Goal: Communication & Community: Ask a question

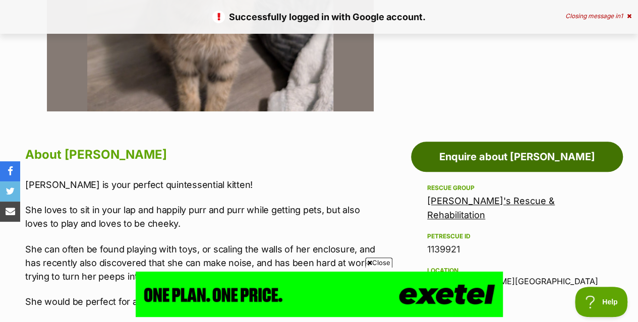
click at [531, 150] on link "Enquire about [PERSON_NAME]" at bounding box center [517, 157] width 212 height 30
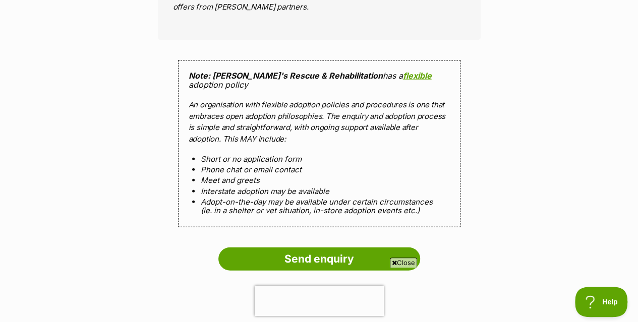
scroll to position [1068, 0]
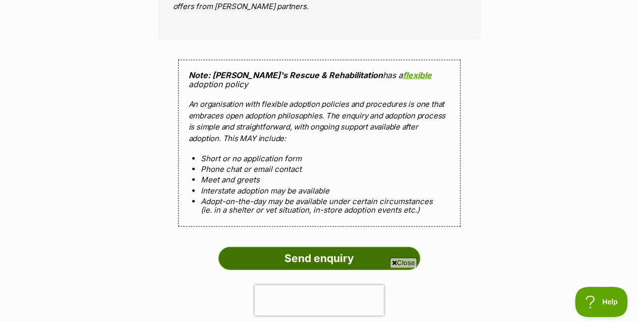
click at [327, 247] on input "Send enquiry" at bounding box center [319, 258] width 202 height 23
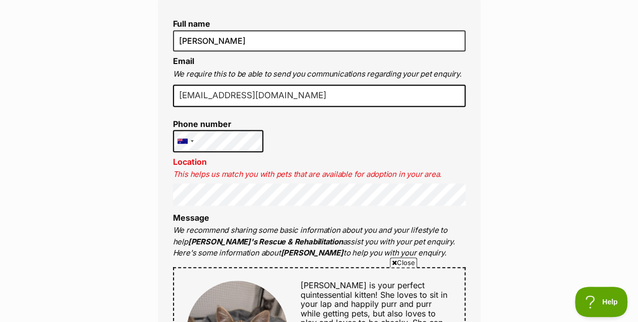
scroll to position [342, 0]
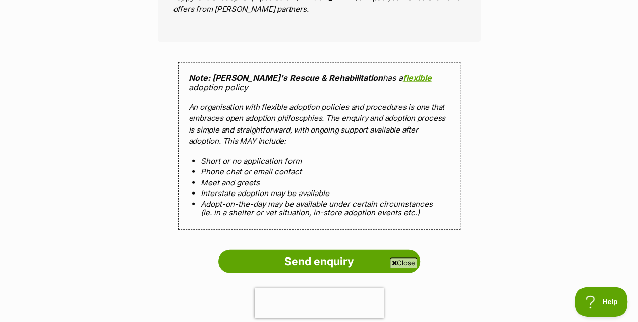
scroll to position [1107, 0]
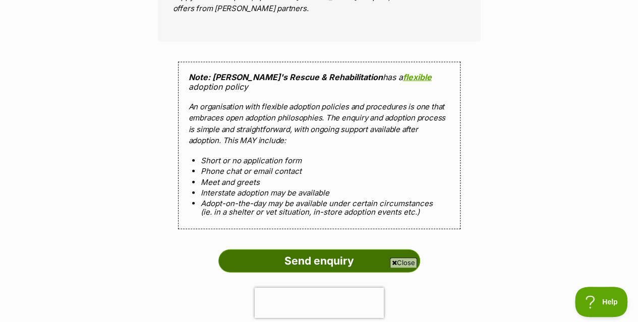
click at [325, 250] on input "Send enquiry" at bounding box center [319, 261] width 202 height 23
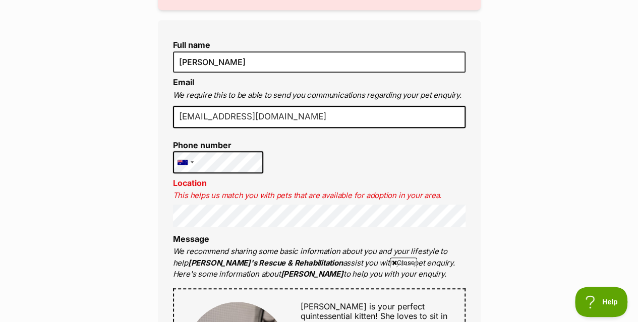
scroll to position [321, 0]
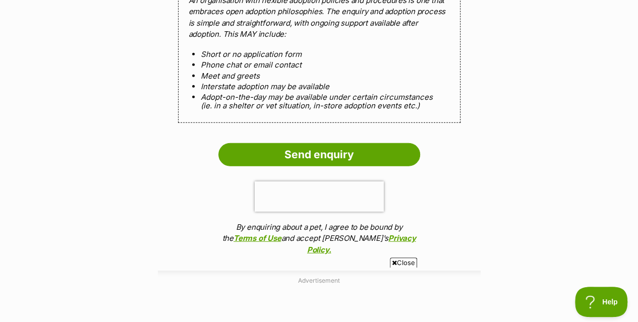
scroll to position [1216, 0]
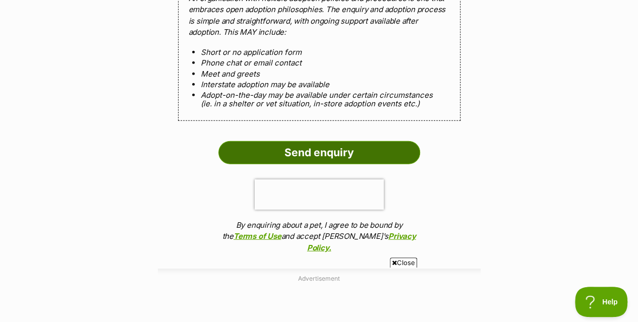
click at [337, 141] on input "Send enquiry" at bounding box center [319, 152] width 202 height 23
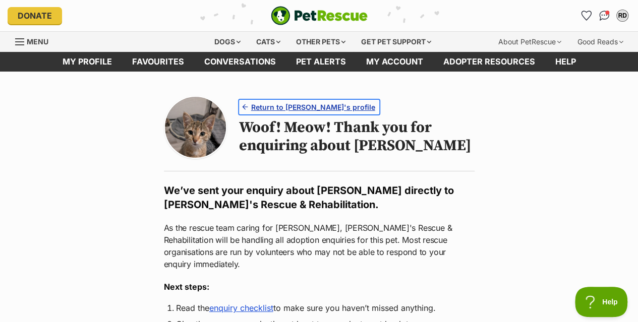
click at [309, 103] on span "Return to Frieda's profile" at bounding box center [313, 107] width 124 height 11
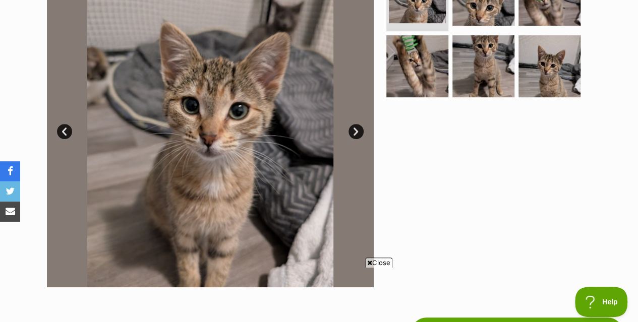
scroll to position [250, 0]
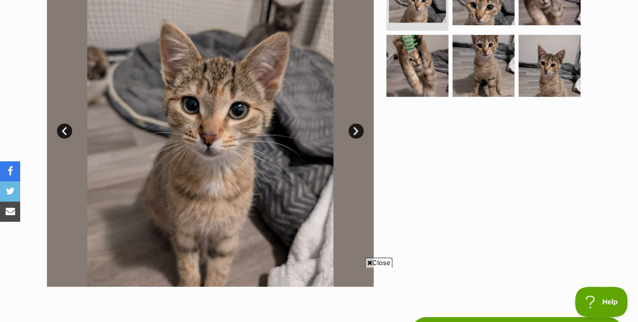
click at [355, 132] on link "Next" at bounding box center [356, 131] width 15 height 15
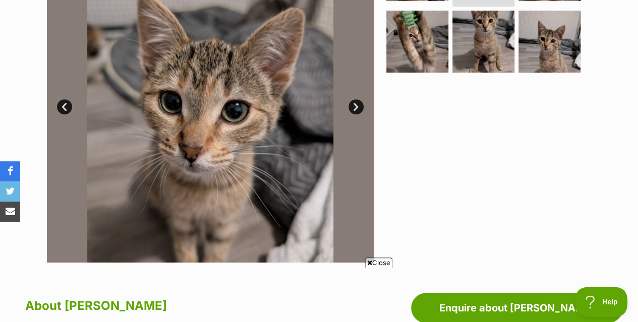
scroll to position [274, 0]
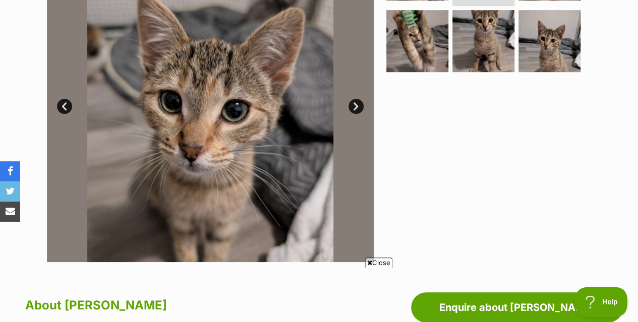
click at [354, 106] on link "Next" at bounding box center [356, 106] width 15 height 15
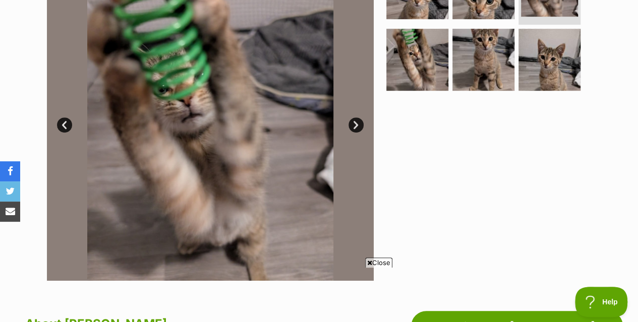
scroll to position [259, 0]
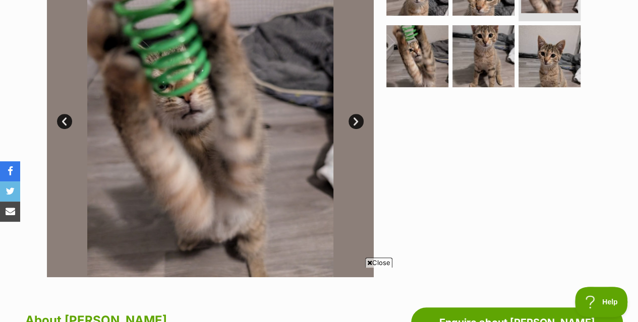
click at [354, 106] on img at bounding box center [210, 114] width 327 height 327
click at [353, 119] on link "Next" at bounding box center [356, 121] width 15 height 15
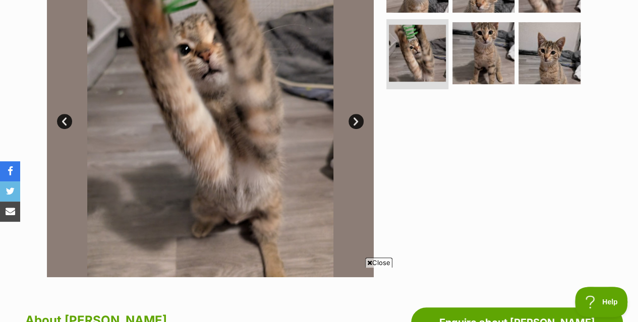
click at [353, 119] on link "Next" at bounding box center [356, 121] width 15 height 15
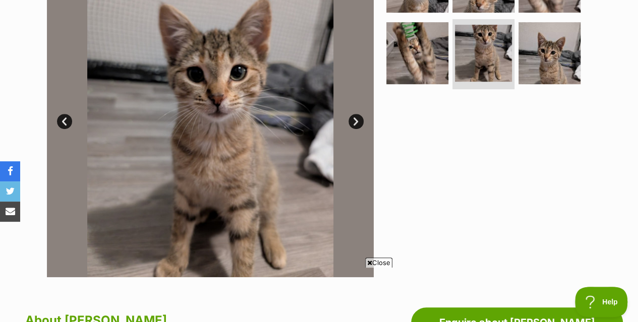
click at [353, 119] on link "Next" at bounding box center [356, 121] width 15 height 15
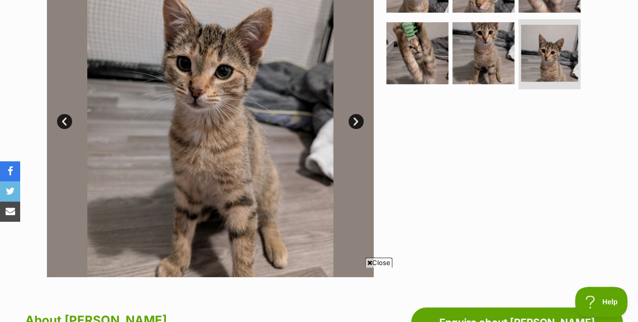
click at [353, 119] on link "Next" at bounding box center [356, 121] width 15 height 15
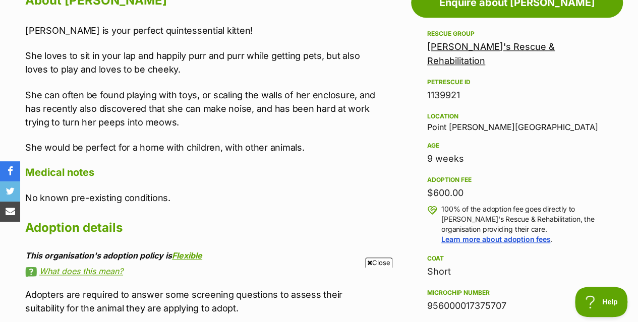
scroll to position [580, 0]
drag, startPoint x: 467, startPoint y: 144, endPoint x: 425, endPoint y: 141, distance: 42.0
click at [425, 141] on aside "Rescue group Oscar's Rescue & Rehabilitation PetRescue ID 1139921 Location Poin…" at bounding box center [517, 254] width 212 height 455
drag, startPoint x: 465, startPoint y: 175, endPoint x: 427, endPoint y: 176, distance: 38.3
click at [427, 176] on aside "Rescue group Oscar's Rescue & Rehabilitation PetRescue ID 1139921 Location Poin…" at bounding box center [517, 254] width 212 height 455
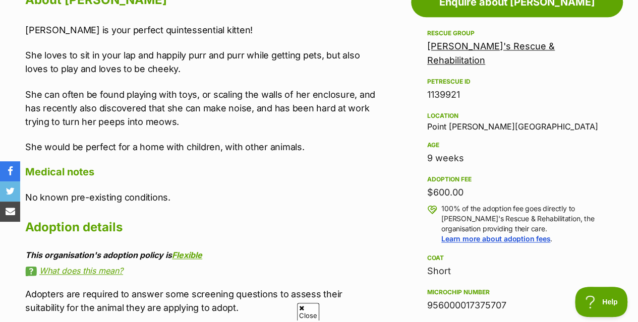
click at [521, 151] on div "9 weeks" at bounding box center [517, 158] width 180 height 14
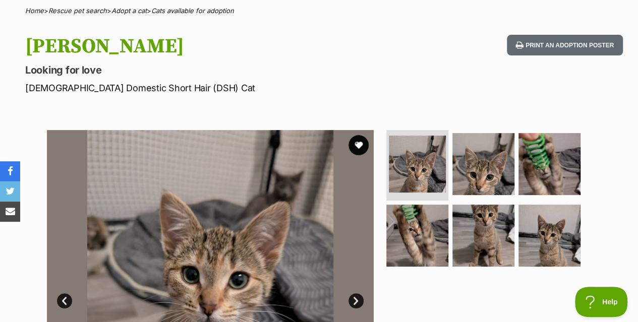
scroll to position [0, 0]
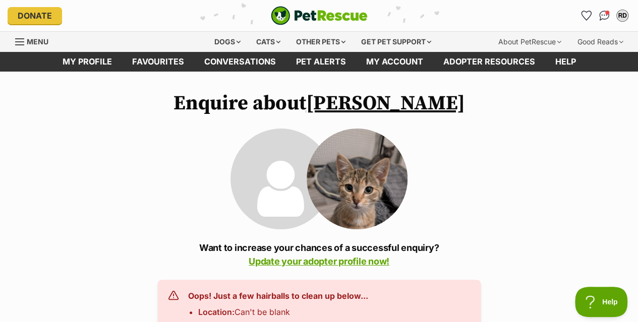
click at [345, 13] on img "PetRescue" at bounding box center [319, 15] width 97 height 19
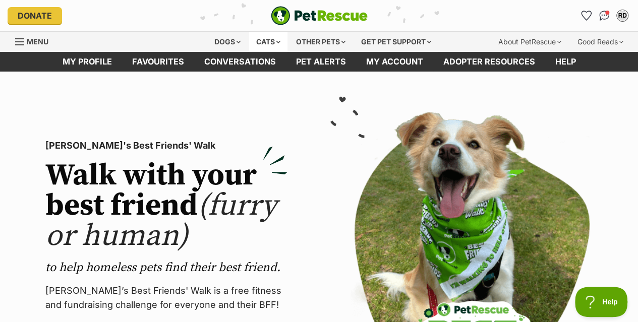
click at [273, 38] on div "Cats" at bounding box center [268, 42] width 38 height 20
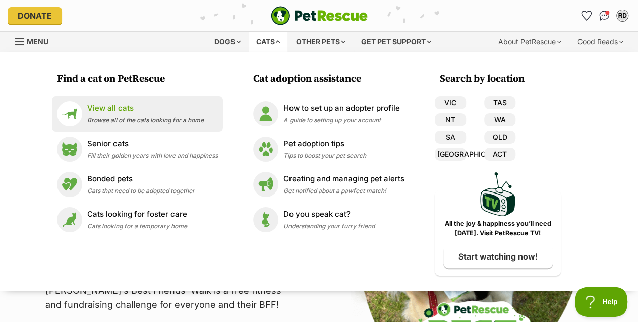
click at [111, 105] on p "View all cats" at bounding box center [145, 109] width 117 height 12
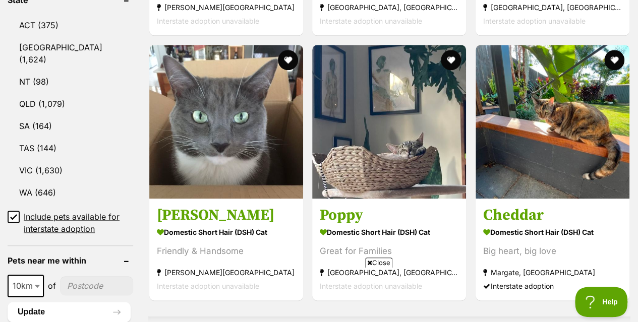
scroll to position [575, 0]
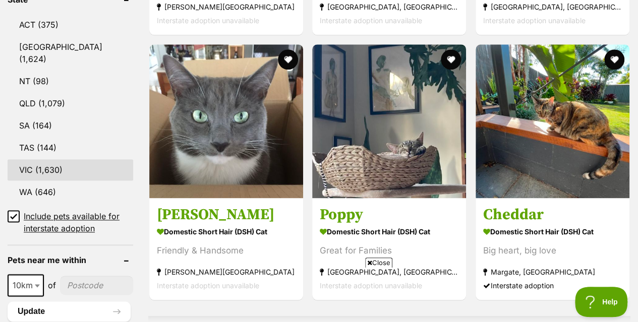
click at [44, 159] on link "VIC (1,630)" at bounding box center [71, 169] width 126 height 21
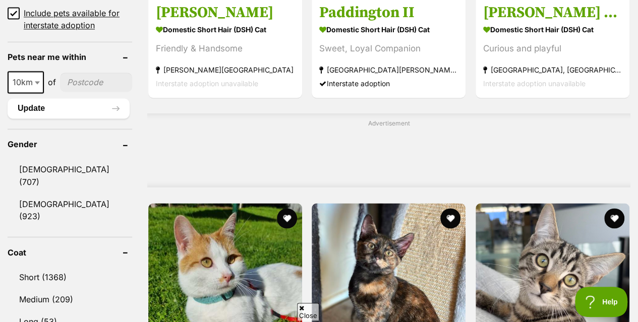
scroll to position [779, 0]
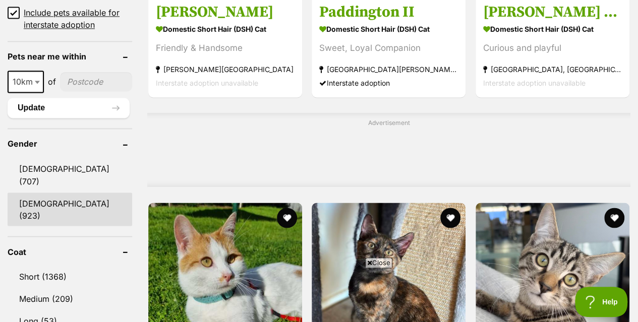
click at [38, 193] on link "[DEMOGRAPHIC_DATA] (923)" at bounding box center [70, 209] width 125 height 33
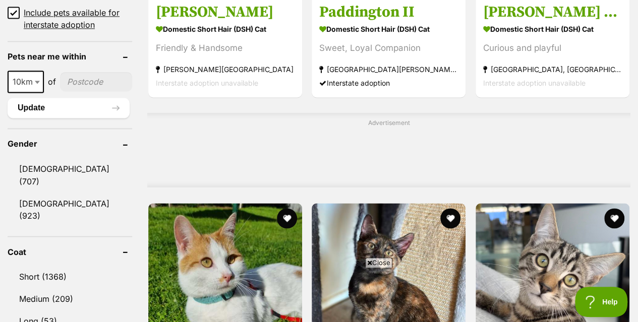
scroll to position [0, 0]
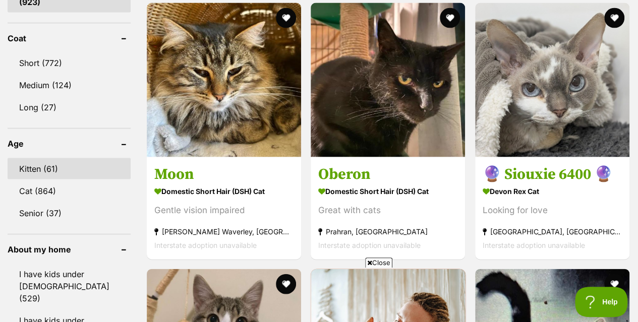
click at [31, 158] on link "Kitten (61)" at bounding box center [69, 168] width 123 height 21
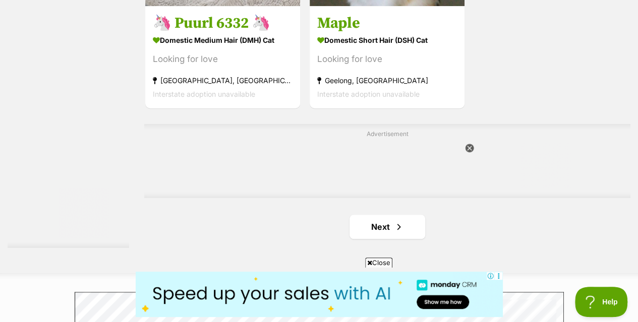
scroll to position [2300, 0]
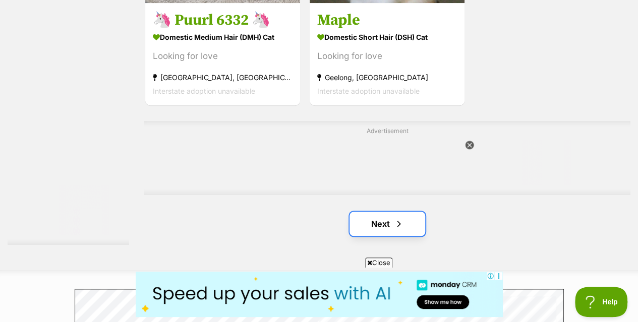
click at [383, 226] on link "Next" at bounding box center [388, 224] width 76 height 24
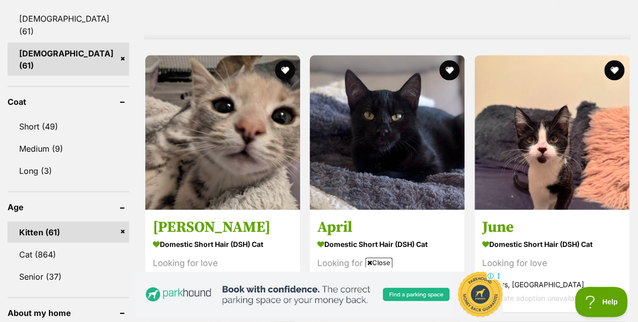
scroll to position [928, 0]
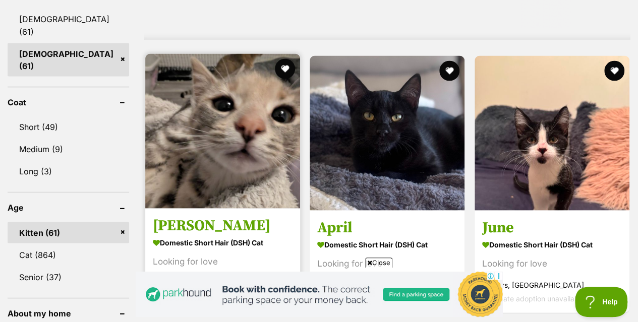
click at [231, 149] on img at bounding box center [222, 130] width 155 height 155
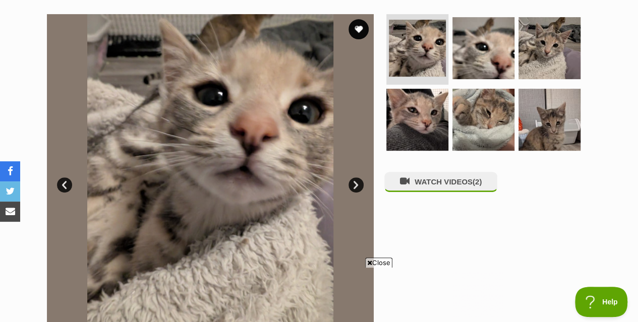
scroll to position [197, 0]
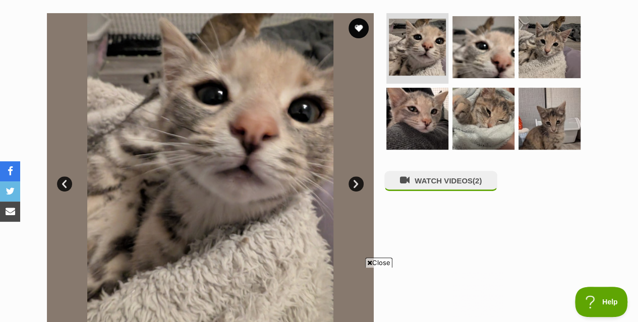
click at [355, 185] on link "Next" at bounding box center [356, 184] width 15 height 15
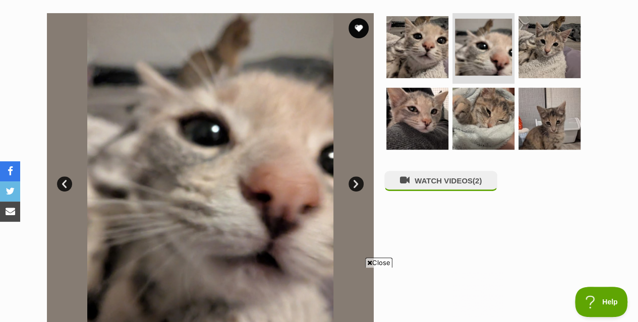
click at [355, 185] on link "Next" at bounding box center [356, 184] width 15 height 15
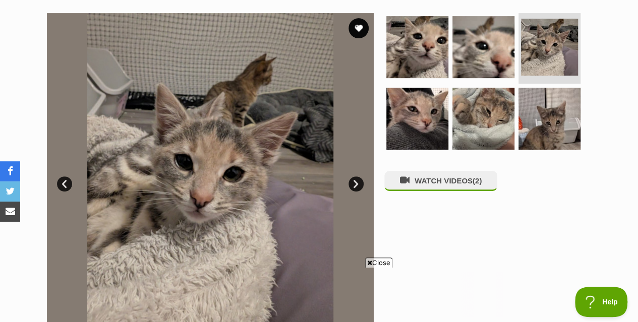
click at [355, 185] on link "Next" at bounding box center [356, 184] width 15 height 15
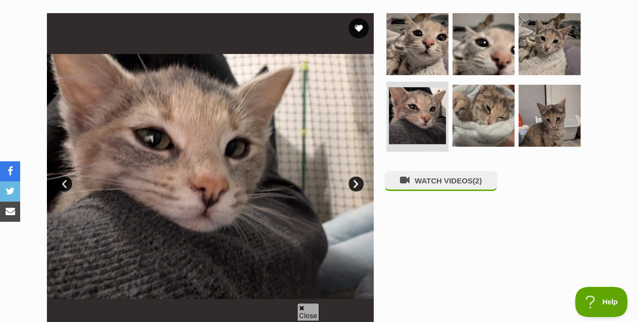
click at [355, 185] on link "Next" at bounding box center [356, 184] width 15 height 15
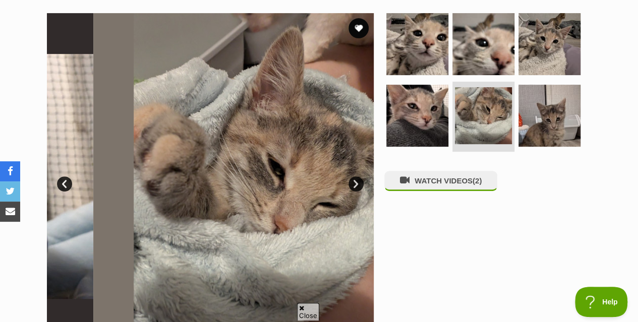
scroll to position [0, 0]
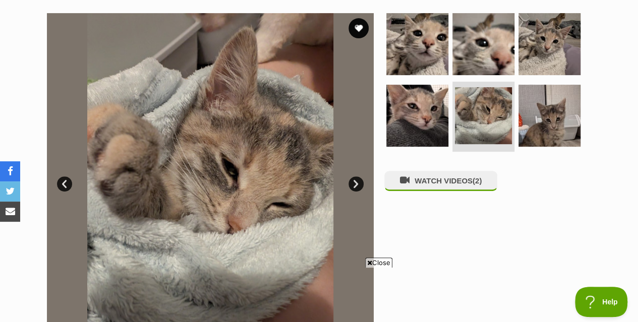
click at [355, 185] on link "Next" at bounding box center [356, 184] width 15 height 15
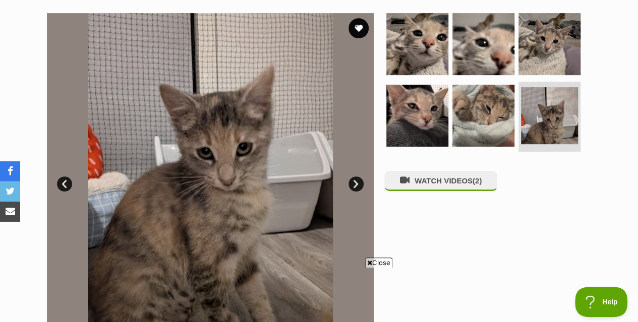
click at [355, 185] on link "Next" at bounding box center [356, 184] width 15 height 15
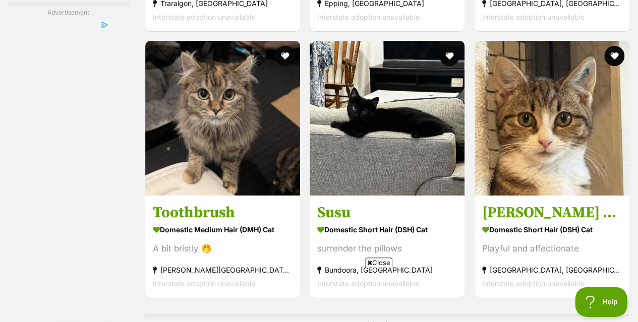
scroll to position [1840, 0]
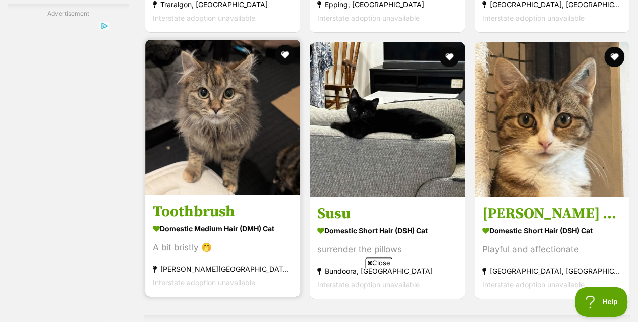
click at [236, 142] on img at bounding box center [222, 117] width 155 height 155
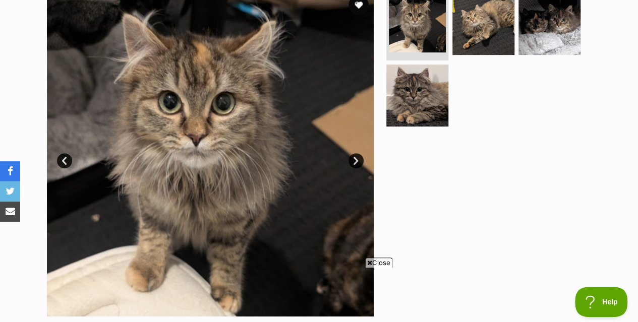
click at [355, 158] on link "Next" at bounding box center [356, 160] width 15 height 15
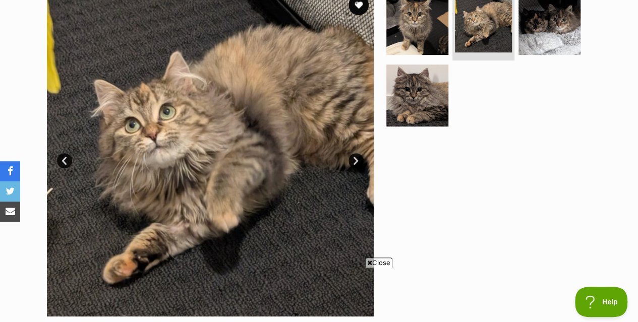
click at [355, 158] on link "Next" at bounding box center [356, 160] width 15 height 15
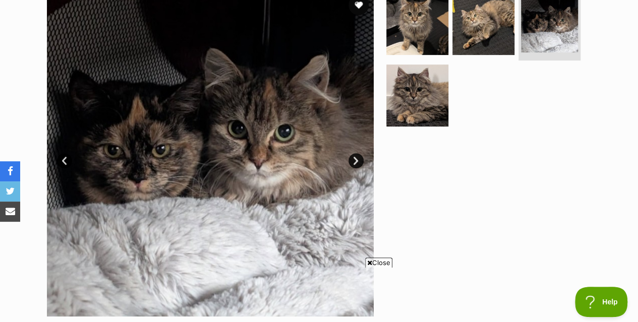
click at [355, 158] on link "Next" at bounding box center [356, 160] width 15 height 15
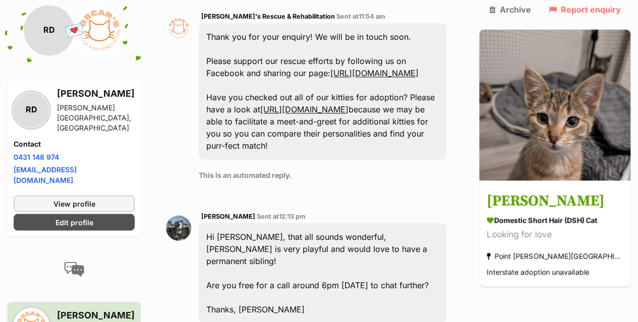
scroll to position [805, 0]
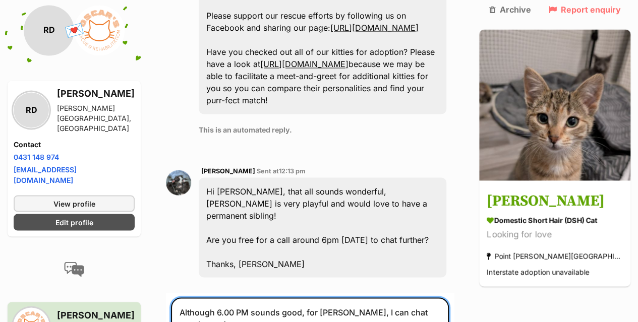
scroll to position [851, 0]
type textarea "Although 6.00 PM sounds good, for Freida, I can chat any time... :)"
